Goal: Task Accomplishment & Management: Use online tool/utility

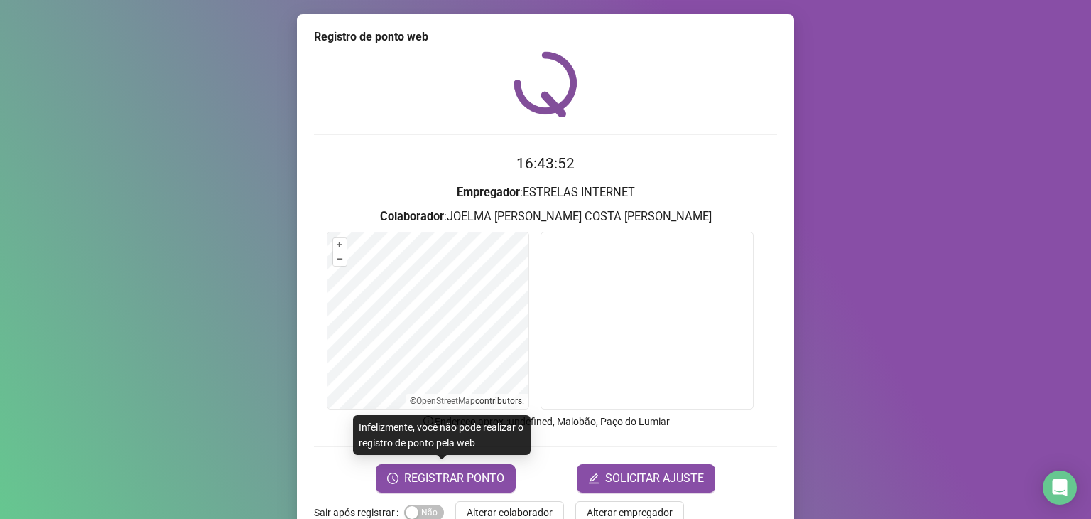
click at [319, 109] on div at bounding box center [545, 84] width 463 height 66
drag, startPoint x: 222, startPoint y: 124, endPoint x: 373, endPoint y: 201, distance: 169.4
click at [225, 124] on div "Registro [PERSON_NAME] web 17:54:26 Empregador : ESTRELAS INTERNET Colaborador …" at bounding box center [545, 259] width 1091 height 519
click at [448, 475] on span "REGISTRAR PONTO" at bounding box center [454, 478] width 100 height 17
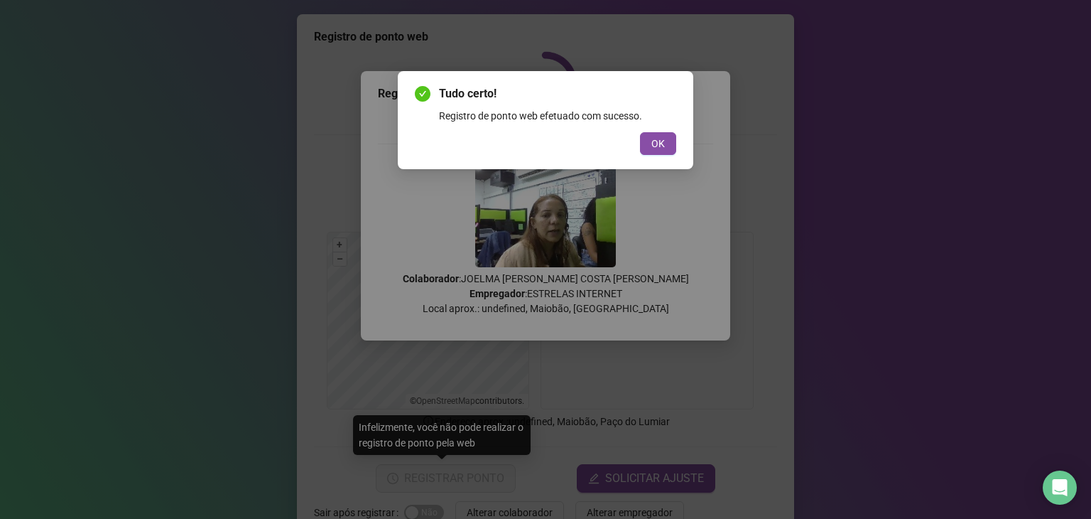
click at [244, 160] on div "Tudo certo! Registro de ponto web efetuado com sucesso. OK" at bounding box center [545, 259] width 1091 height 519
click at [647, 141] on button "OK" at bounding box center [658, 143] width 36 height 23
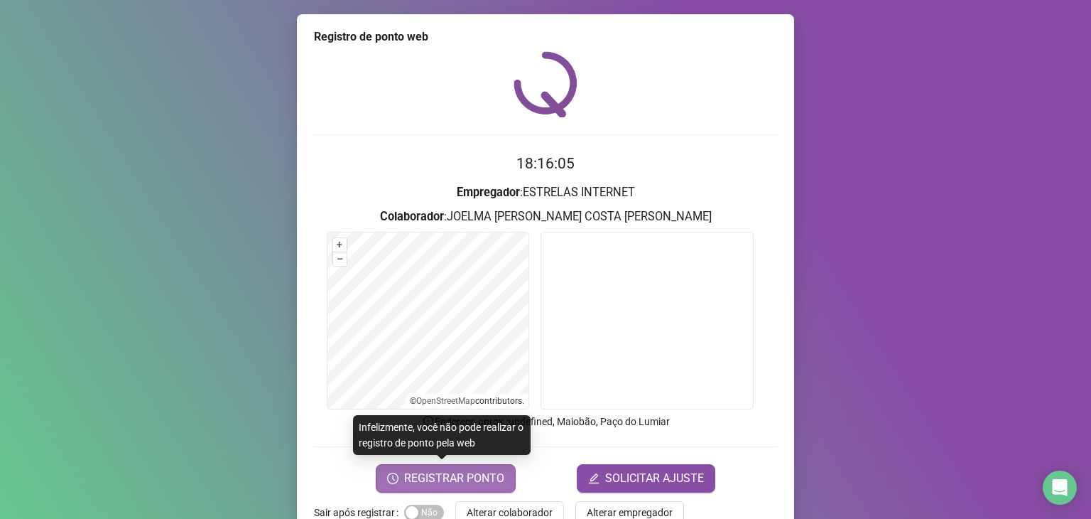
click at [465, 482] on span "REGISTRAR PONTO" at bounding box center [454, 478] width 100 height 17
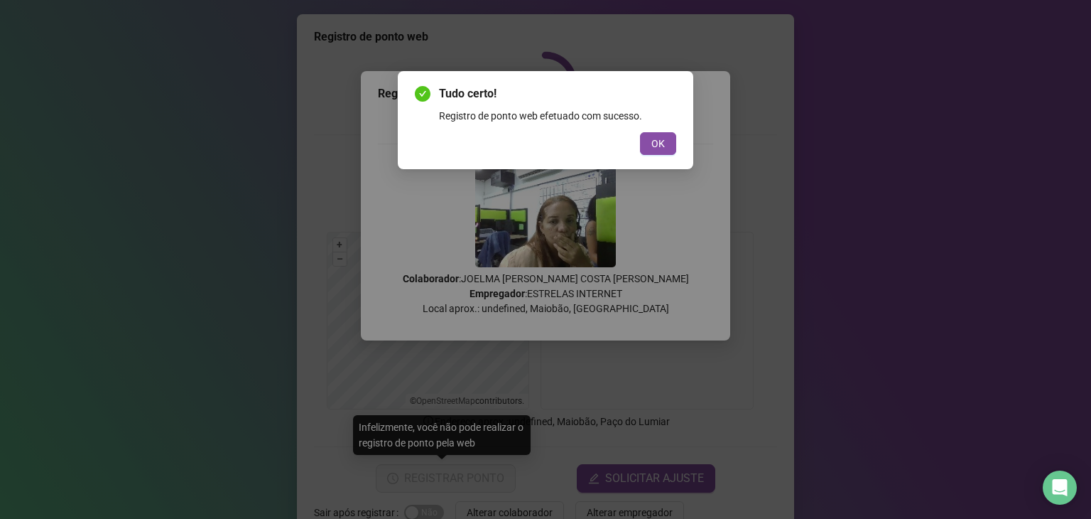
click at [790, 104] on div "Tudo certo! Registro de ponto web efetuado com sucesso. OK" at bounding box center [545, 259] width 1091 height 519
drag, startPoint x: 674, startPoint y: 142, endPoint x: 637, endPoint y: 177, distance: 50.8
click at [674, 142] on button "OK" at bounding box center [658, 143] width 36 height 23
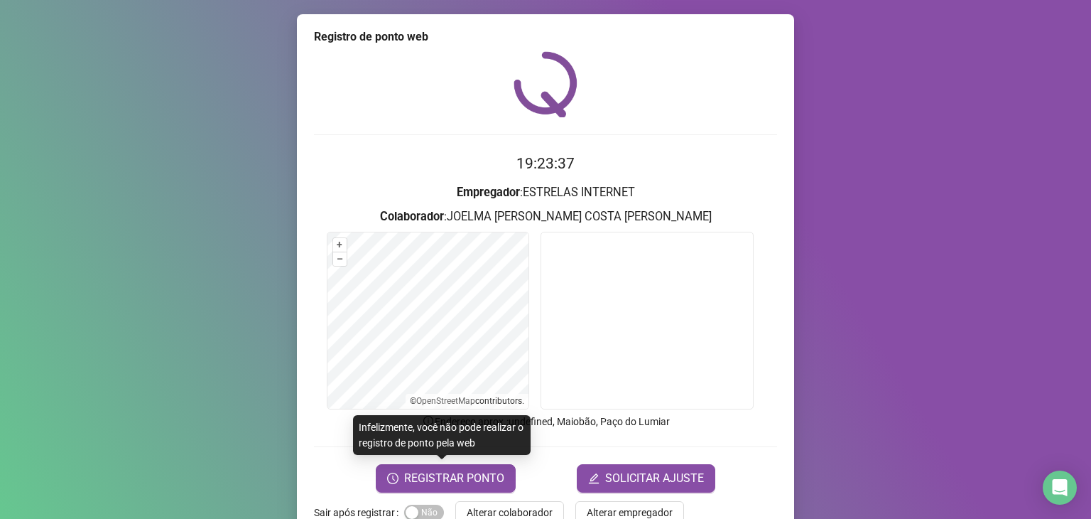
click at [480, 460] on form "19:23:37 Empregador : ESTRELAS INTERNET Colaborador : JOELMA [PERSON_NAME] COST…" at bounding box center [545, 322] width 463 height 340
click at [459, 473] on span "REGISTRAR PONTO" at bounding box center [454, 478] width 100 height 17
